Goal: Ask a question

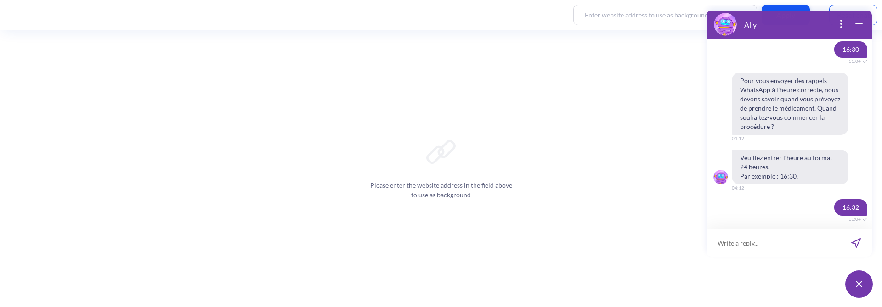
scroll to position [998, 0]
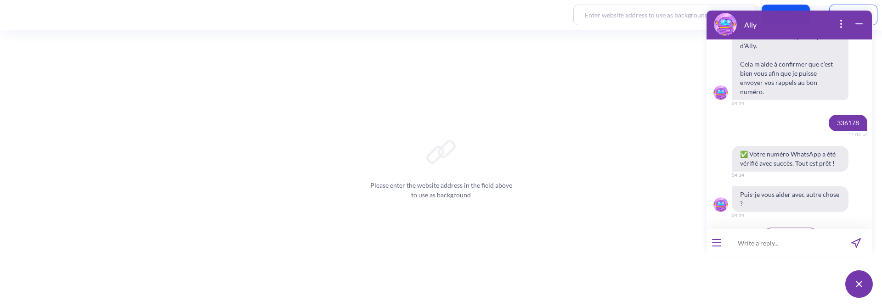
click at [714, 246] on icon "open menu" at bounding box center [717, 246] width 8 height 0
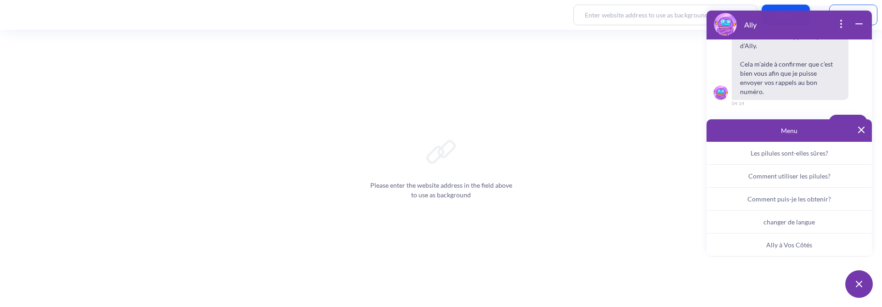
click at [768, 245] on span "Ally à Vos Côtés" at bounding box center [790, 245] width 46 height 8
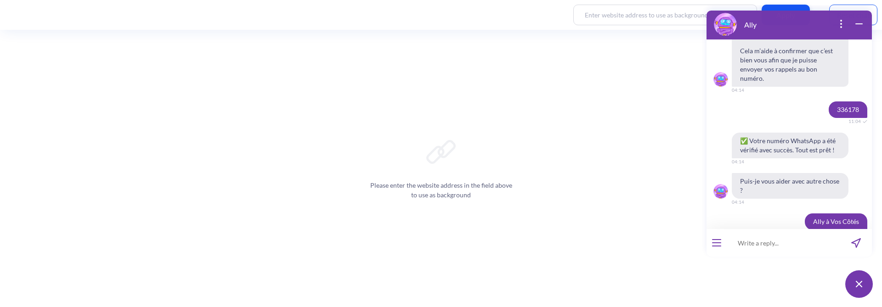
scroll to position [1180, 0]
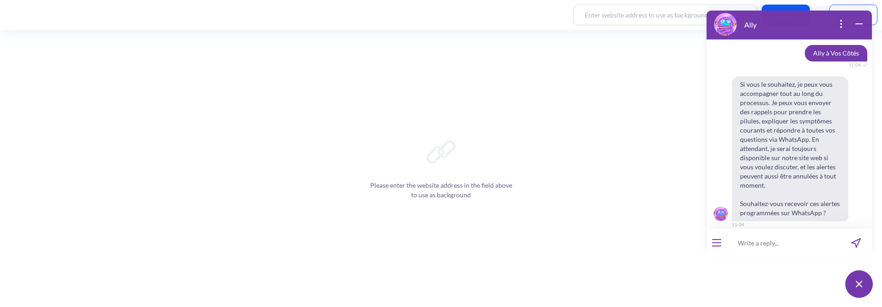
click at [774, 241] on span "Oui" at bounding box center [777, 244] width 10 height 7
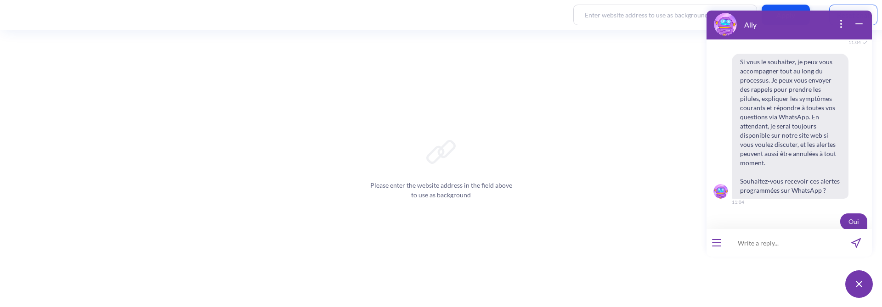
scroll to position [1307, 0]
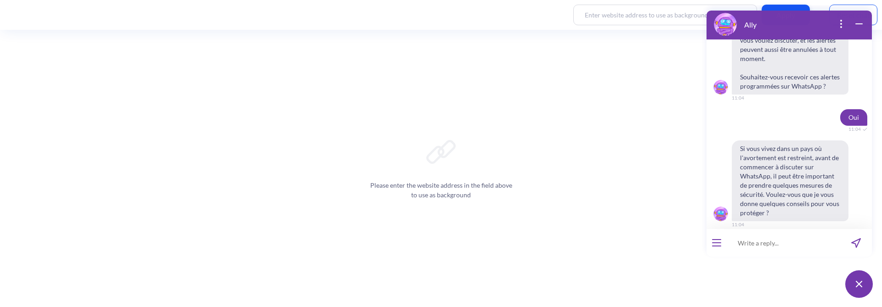
click at [800, 241] on span "Non" at bounding box center [804, 244] width 11 height 7
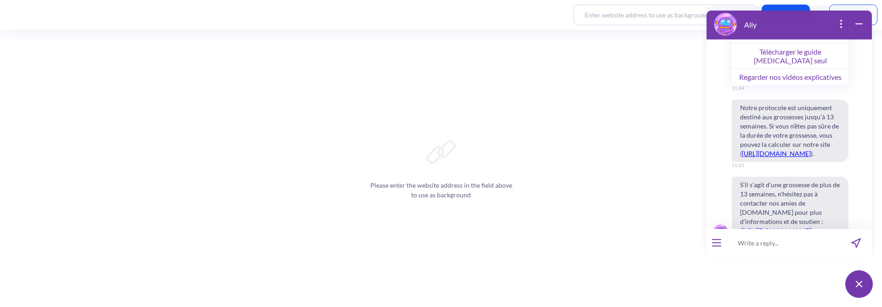
scroll to position [1834, 0]
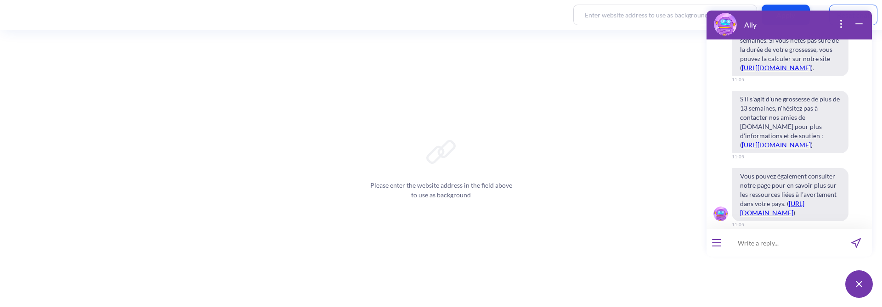
click at [757, 241] on span "Continuer" at bounding box center [763, 244] width 26 height 7
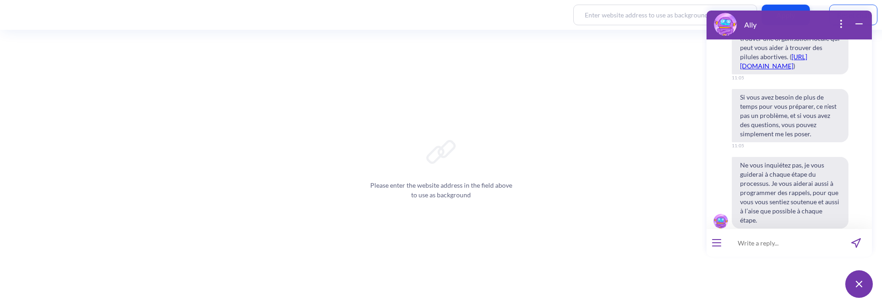
scroll to position [2269, 0]
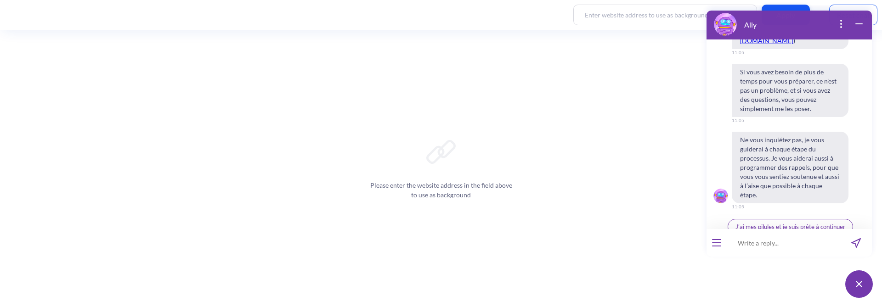
click at [794, 223] on span "J’ai mes pilules et je suis prête à continuer" at bounding box center [791, 226] width 110 height 7
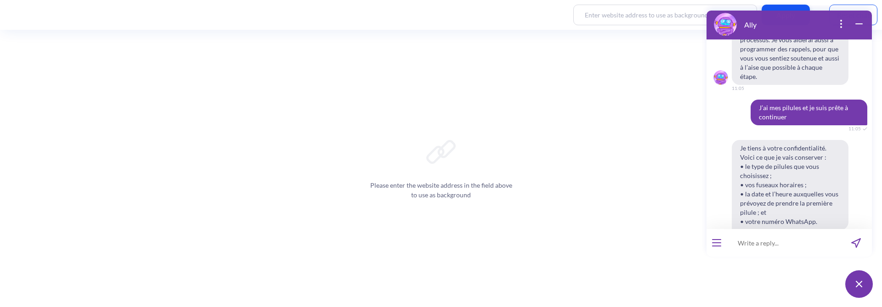
scroll to position [2519, 0]
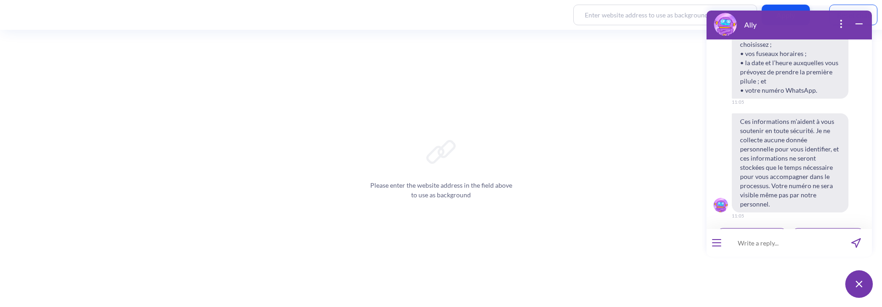
click at [781, 233] on span "Accepter et continuer" at bounding box center [752, 236] width 57 height 7
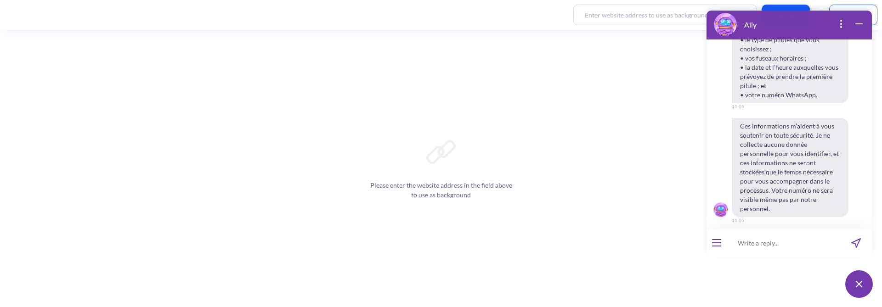
scroll to position [2664, 0]
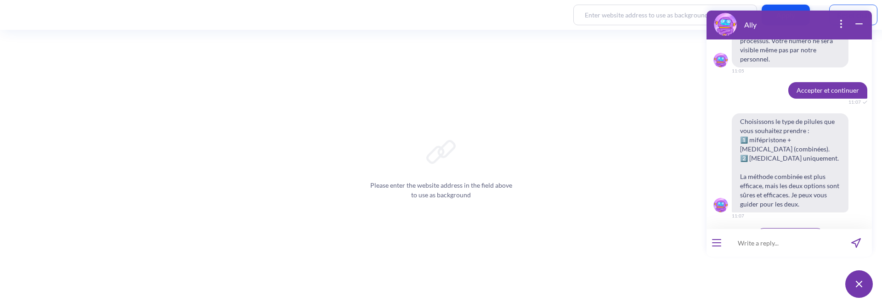
click at [788, 233] on span "1: Pilules combinées" at bounding box center [790, 236] width 53 height 7
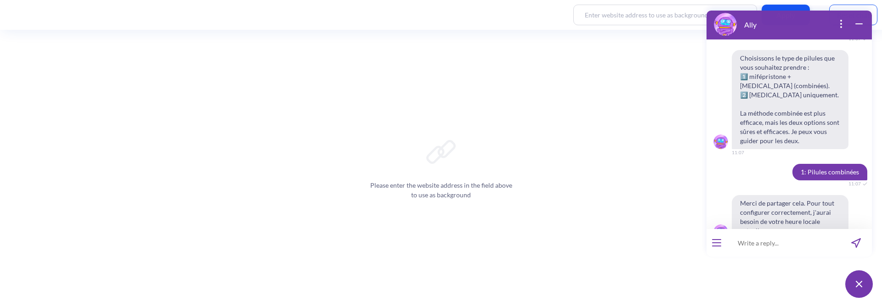
scroll to position [2777, 0]
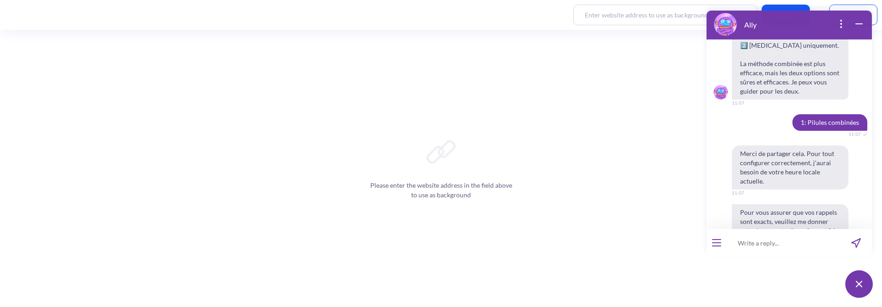
click at [760, 247] on input at bounding box center [784, 243] width 114 height 28
type input "1"
type input "11:07"
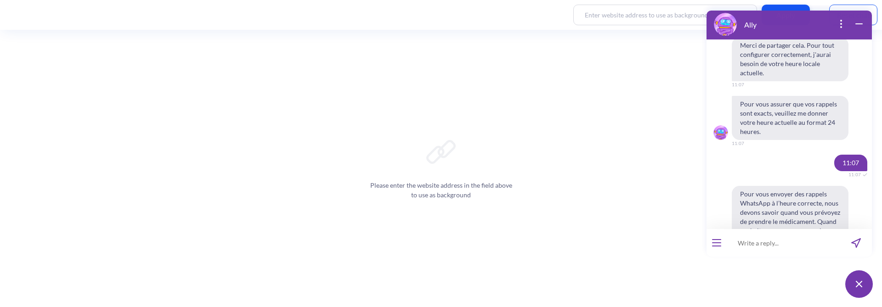
scroll to position [2935, 0]
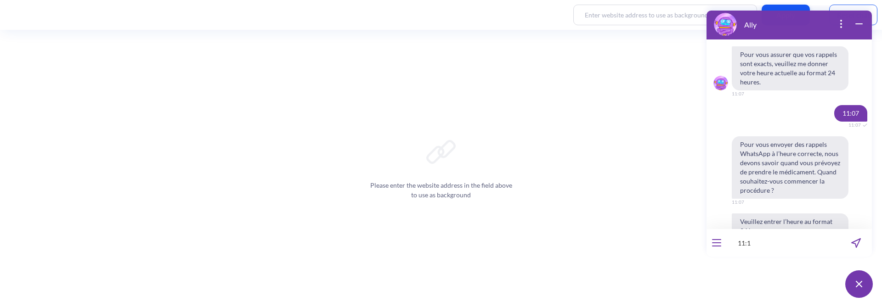
type input "11:15"
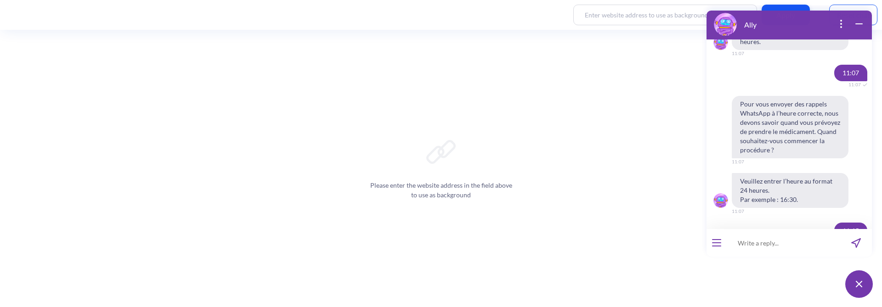
scroll to position [3071, 0]
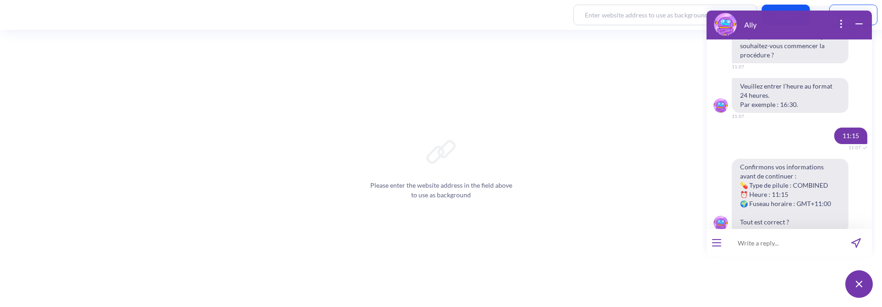
click at [761, 246] on button "Oui, c'est correct" at bounding box center [759, 254] width 60 height 16
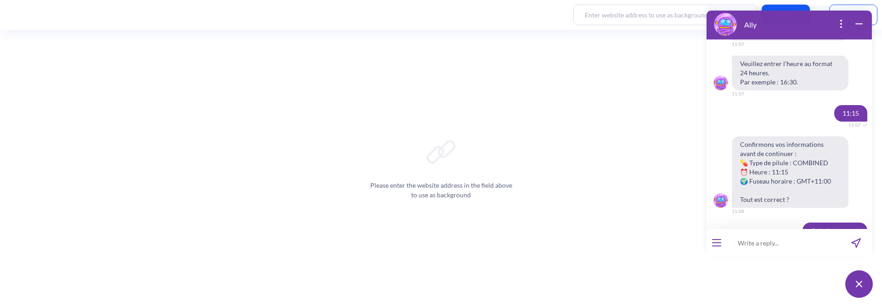
scroll to position [3253, 0]
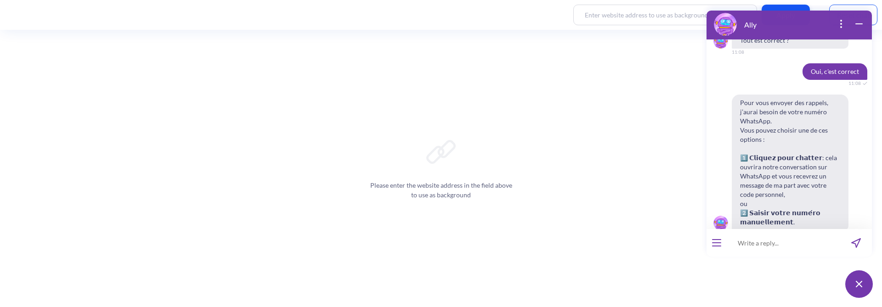
click at [826, 250] on span "Saisir manuellement" at bounding box center [826, 253] width 53 height 7
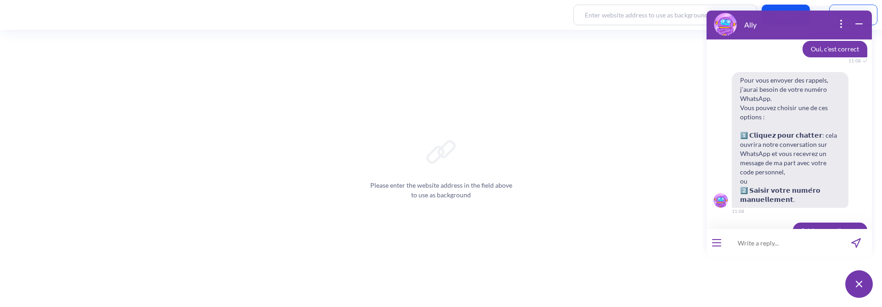
scroll to position [3316, 0]
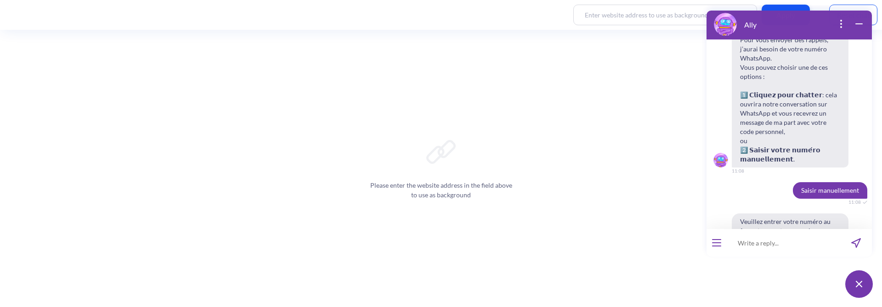
click at [763, 242] on input at bounding box center [784, 243] width 114 height 28
type input "61408479066"
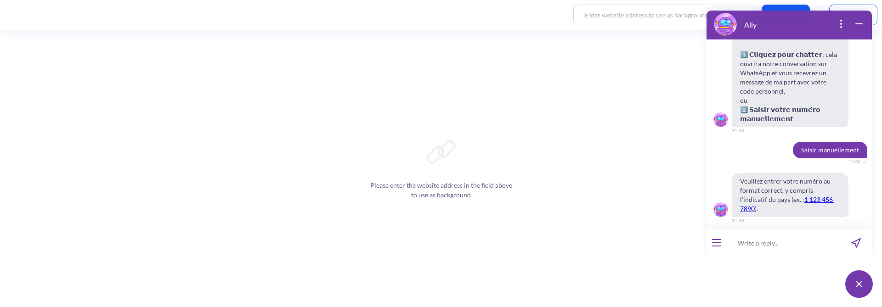
scroll to position [3460, 0]
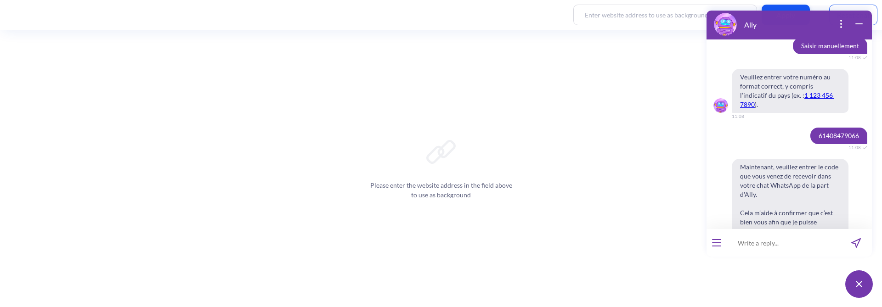
click at [774, 244] on input at bounding box center [784, 243] width 114 height 28
type input "190343"
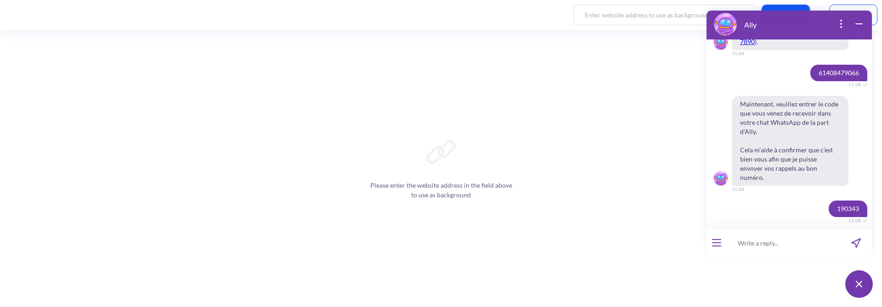
scroll to position [3573, 0]
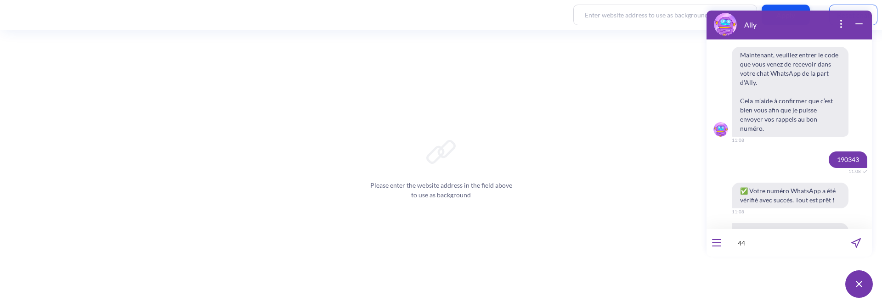
type input "44"
